Goal: Information Seeking & Learning: Learn about a topic

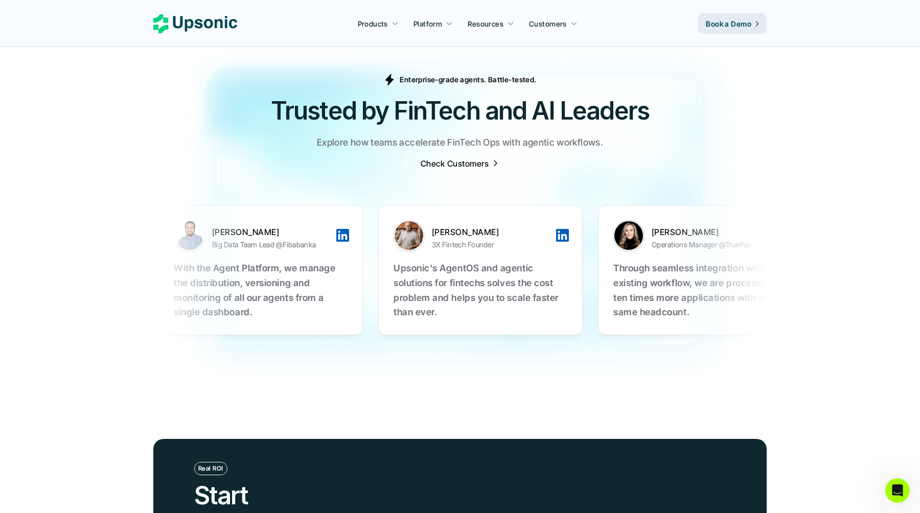
scroll to position [3191, 0]
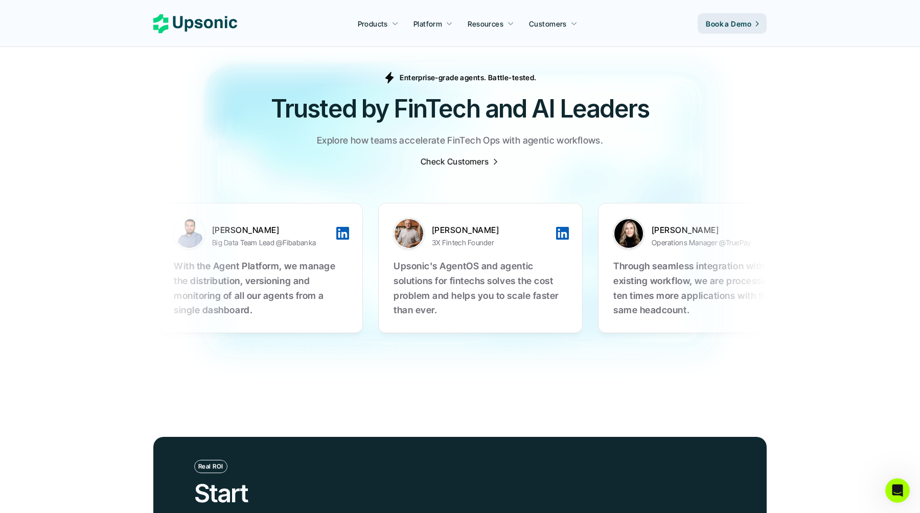
click at [453, 156] on p "Check Customers" at bounding box center [454, 161] width 68 height 11
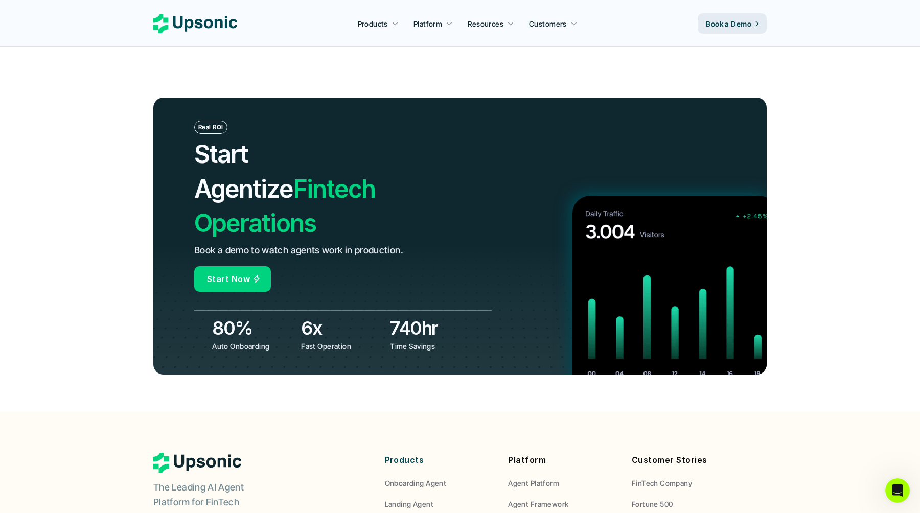
scroll to position [3756, 0]
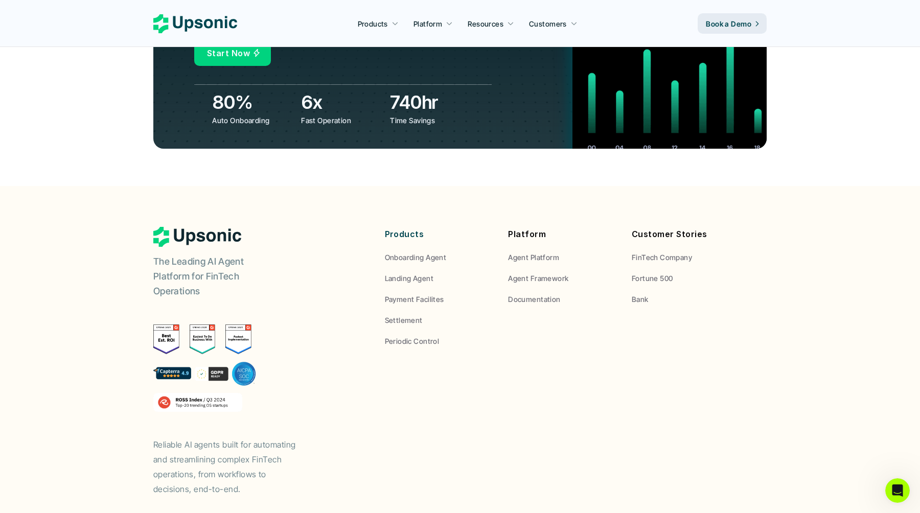
click at [198, 324] on img at bounding box center [203, 339] width 26 height 30
click at [414, 336] on p "Periodic Control" at bounding box center [412, 341] width 55 height 11
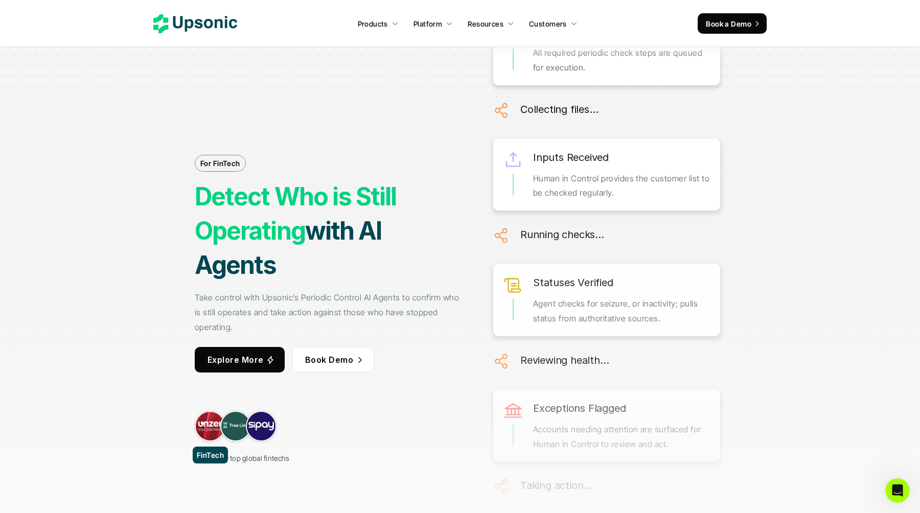
click at [204, 428] on link at bounding box center [210, 426] width 31 height 31
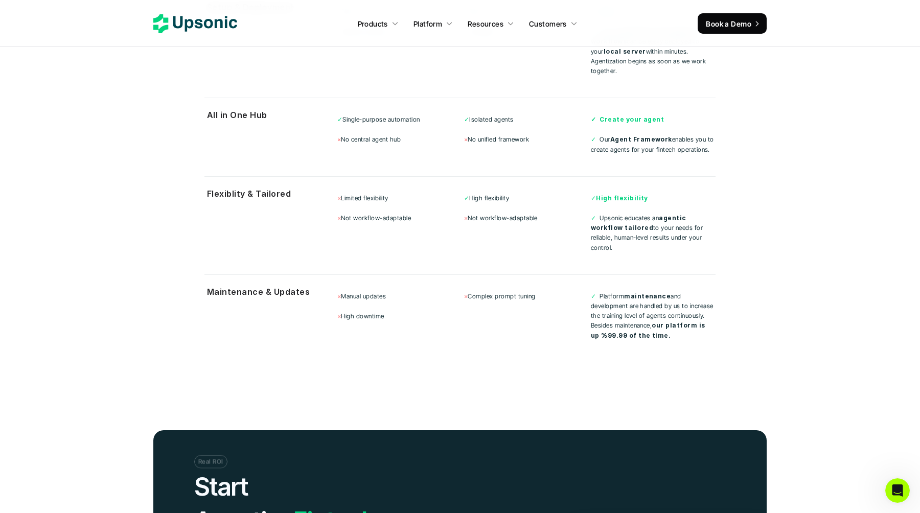
scroll to position [4024, 0]
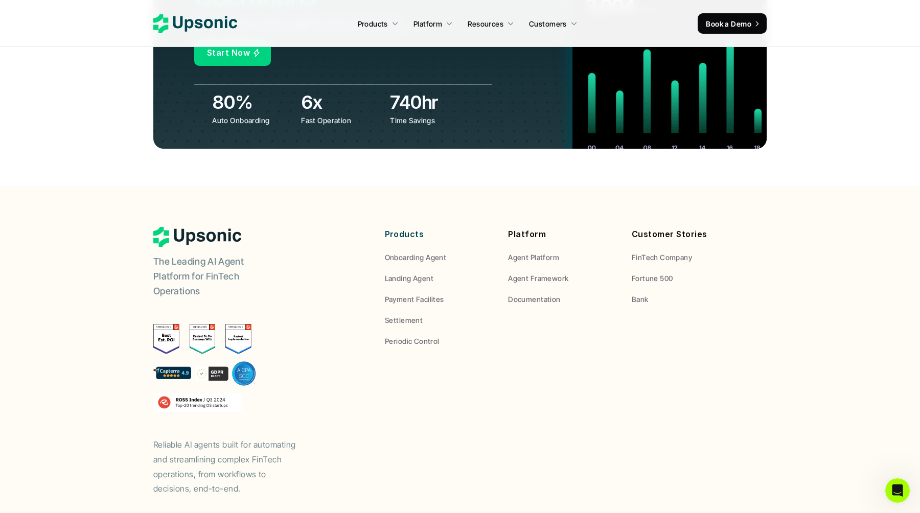
click at [402, 315] on p "Settlement" at bounding box center [404, 320] width 38 height 11
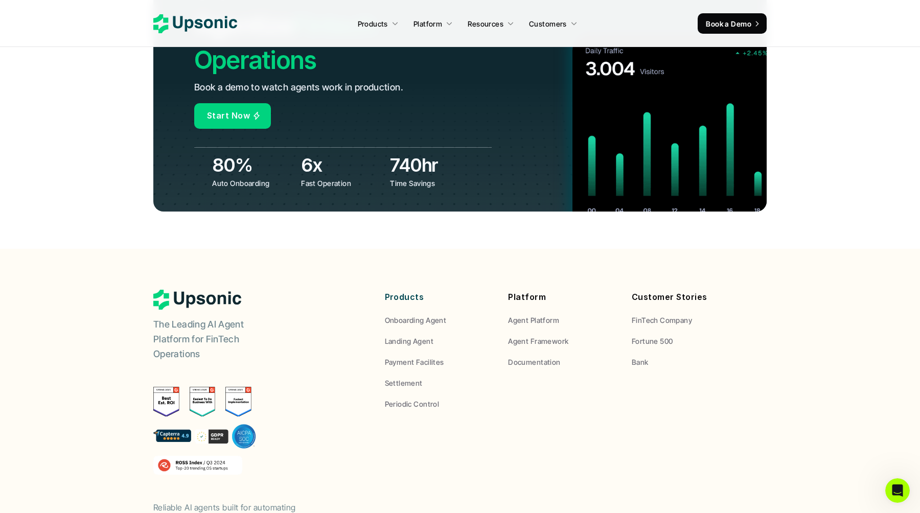
scroll to position [3975, 0]
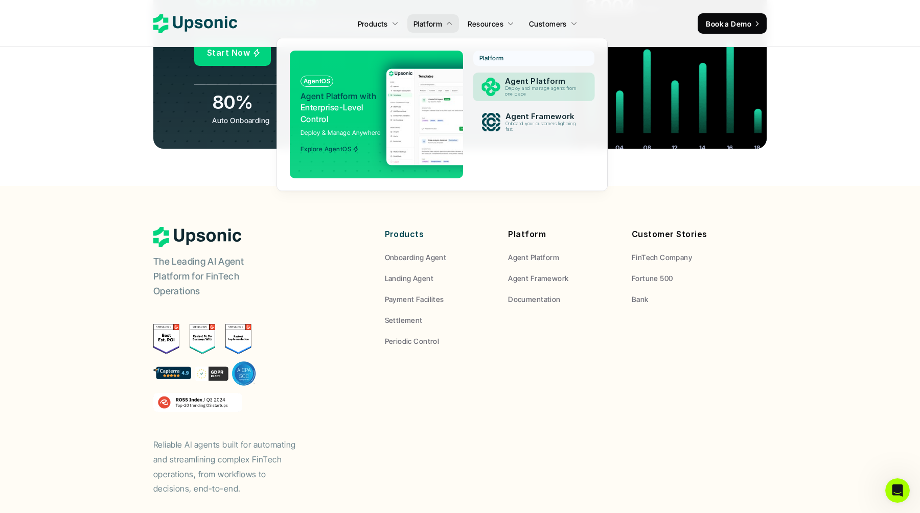
click at [508, 82] on p "Agent Platform" at bounding box center [543, 81] width 76 height 9
click at [508, 82] on p "Agent Platform" at bounding box center [543, 81] width 79 height 10
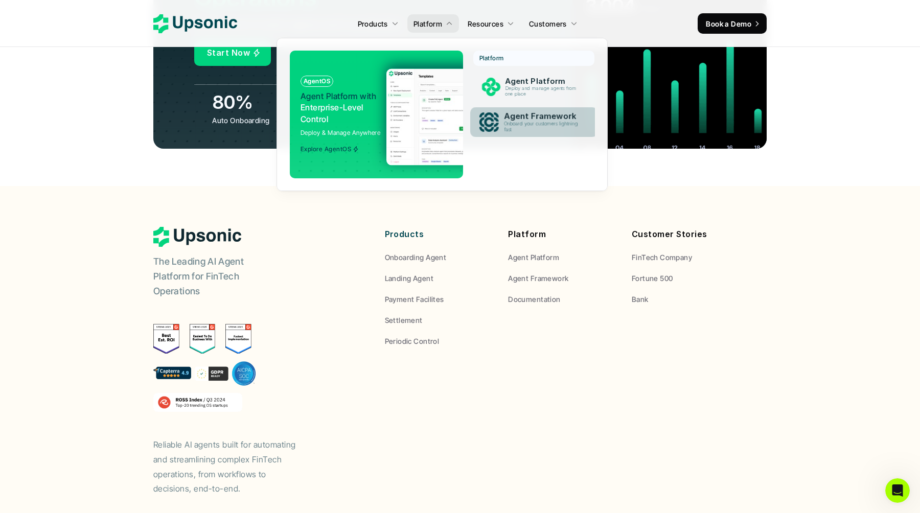
click at [513, 127] on p "Onboard your customers lightning fast" at bounding box center [543, 127] width 78 height 12
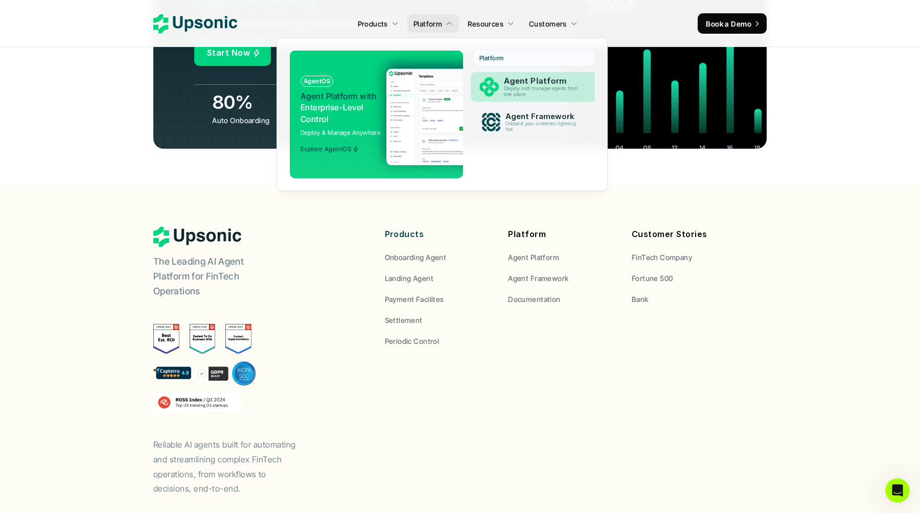
click at [514, 96] on p "Deploy and manage agents from one place" at bounding box center [543, 92] width 78 height 12
click at [399, 107] on img at bounding box center [485, 116] width 199 height 97
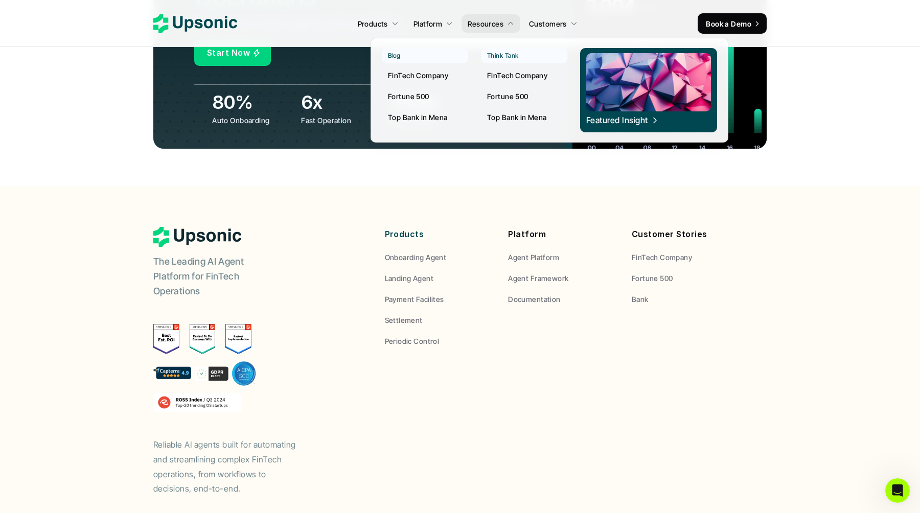
click at [501, 78] on p "FinTech Company" at bounding box center [517, 75] width 60 height 11
click at [502, 104] on link "Fortune 500" at bounding box center [524, 96] width 86 height 18
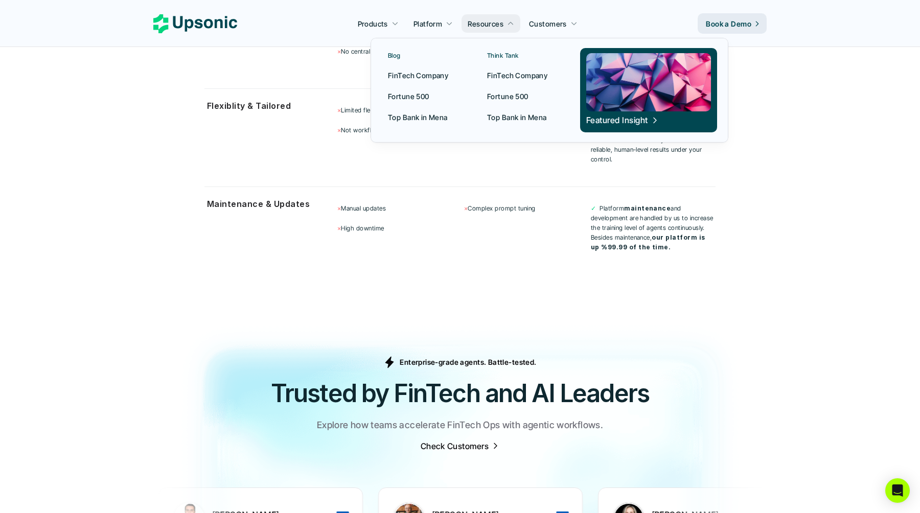
scroll to position [3077, 0]
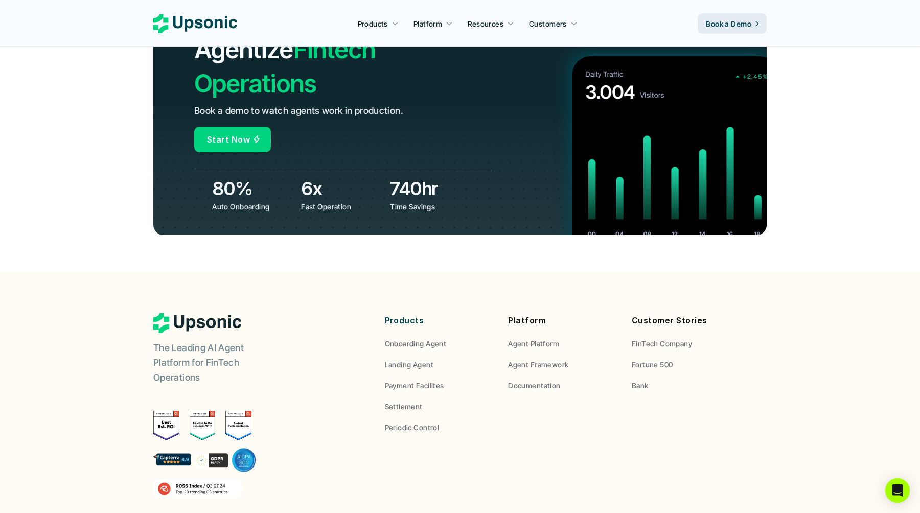
scroll to position [3756, 0]
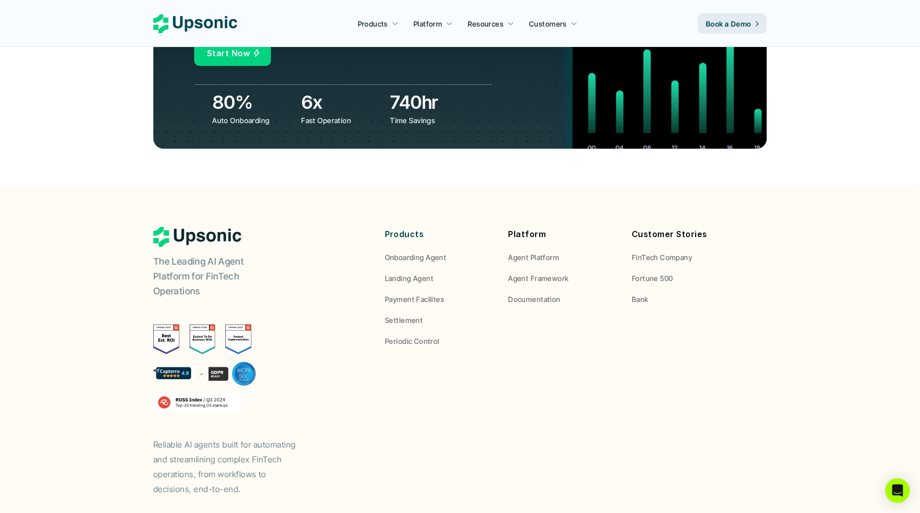
click at [731, 19] on p "Book a Demo" at bounding box center [728, 23] width 45 height 11
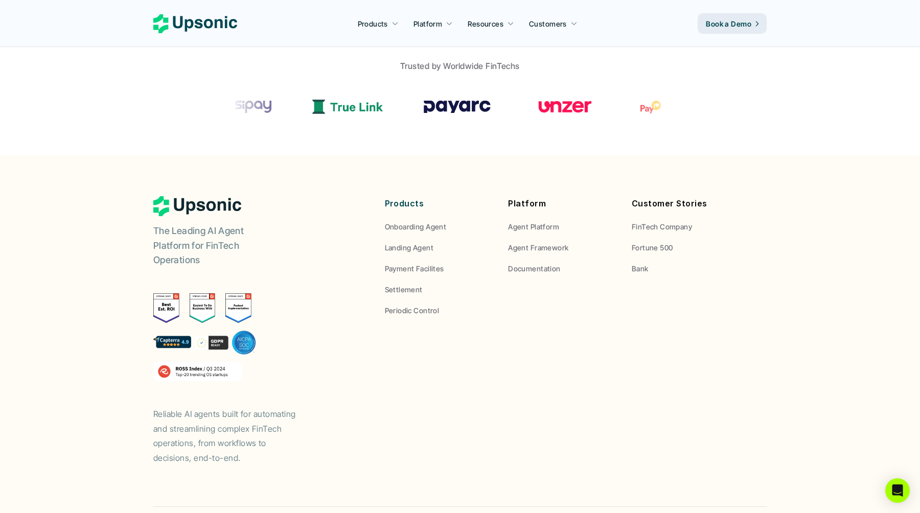
scroll to position [448, 0]
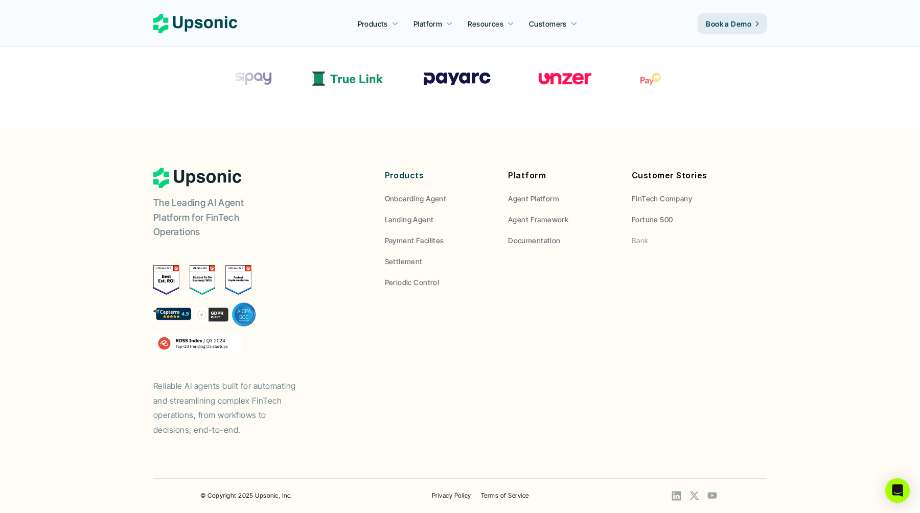
click at [643, 236] on p "Bank" at bounding box center [639, 240] width 17 height 11
click at [644, 239] on p "Bank" at bounding box center [639, 240] width 17 height 11
click at [662, 213] on div "Customer Stories FinTech Company Fortune 500 Bank" at bounding box center [685, 207] width 108 height 78
click at [660, 222] on p "Fortune 500" at bounding box center [651, 219] width 41 height 11
click at [668, 196] on p "FinTech Company" at bounding box center [661, 198] width 60 height 11
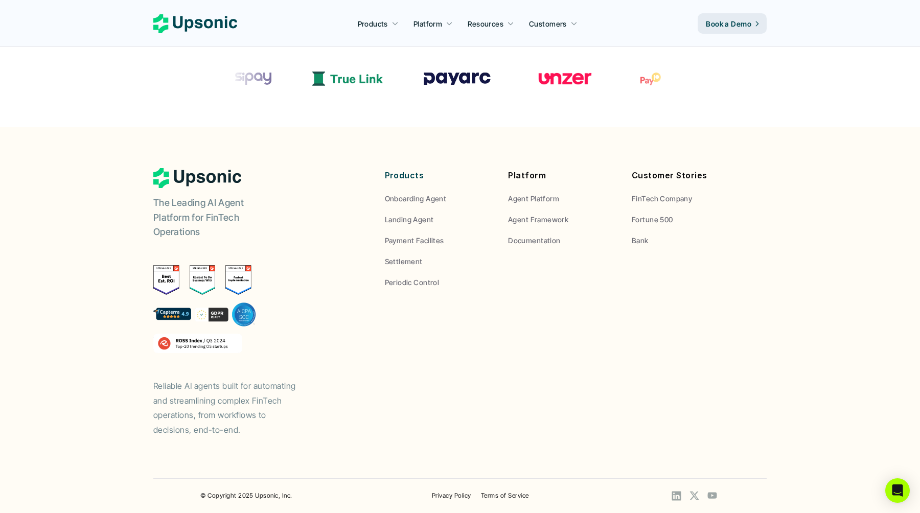
scroll to position [0, 0]
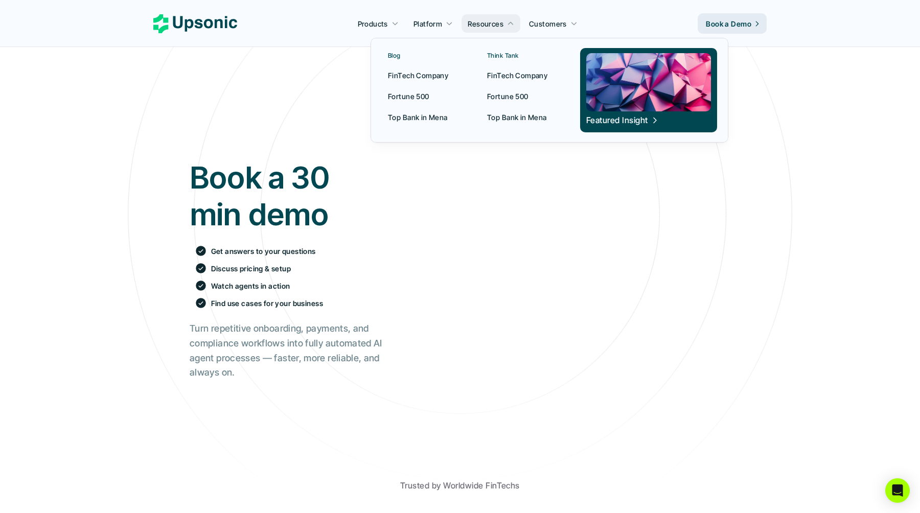
click at [511, 119] on p "Top Bank in Mena" at bounding box center [517, 117] width 60 height 11
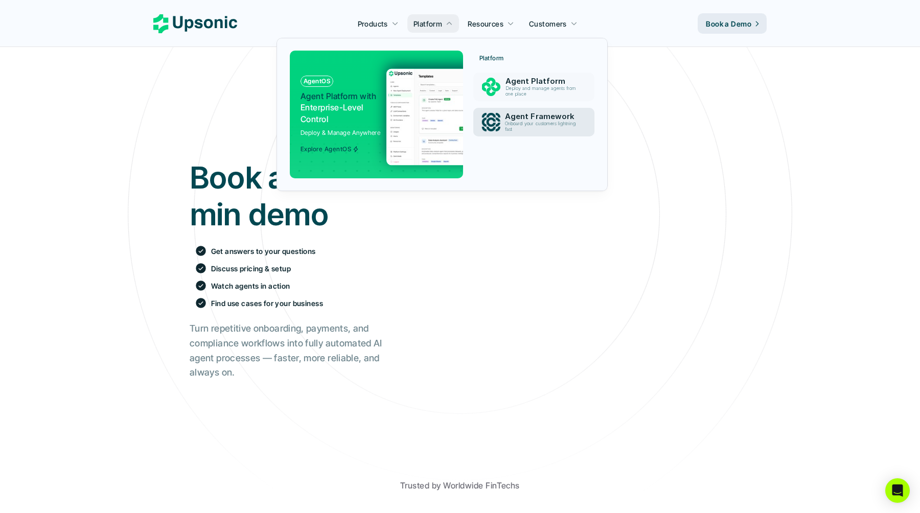
click at [543, 129] on p "Onboard your customers lightning fast" at bounding box center [542, 126] width 75 height 11
